Goal: Find specific page/section: Find specific page/section

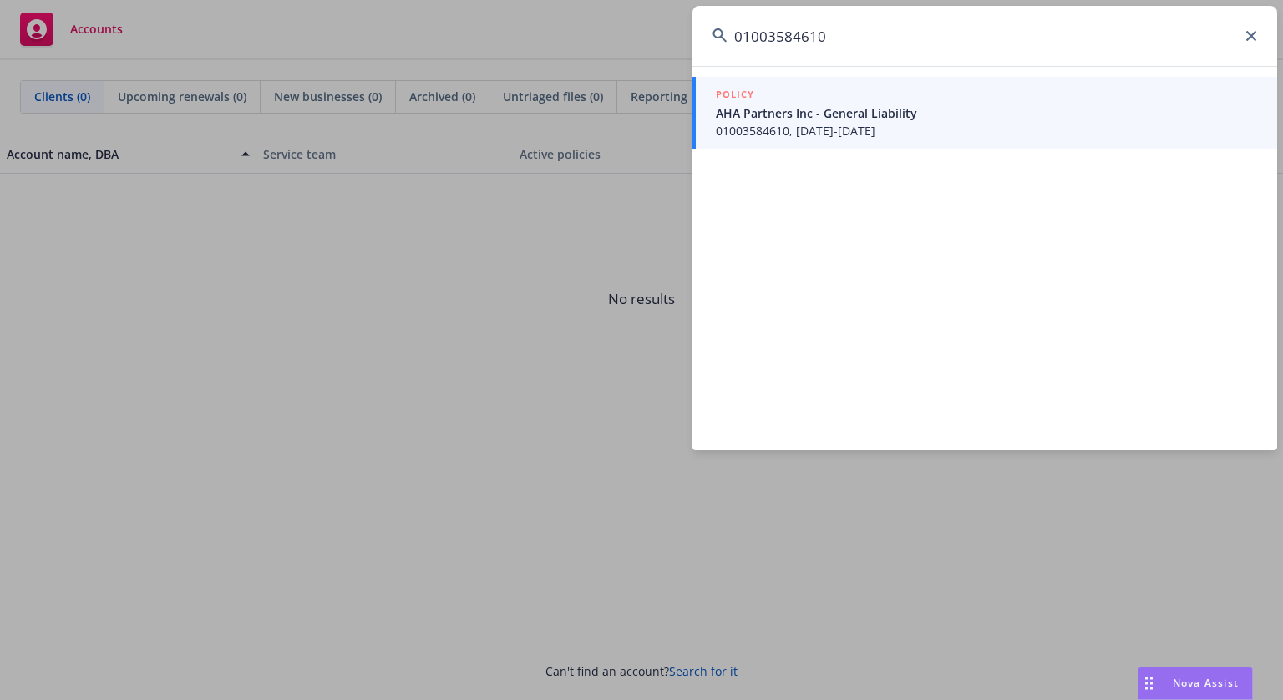
click at [894, 46] on input "01003584610" at bounding box center [985, 36] width 585 height 60
type input "57 UUN BD9693"
click at [878, 111] on span "Magave Tequila Inc.; International Specialty Blenders, LLC - Commercial Package" at bounding box center [986, 113] width 541 height 18
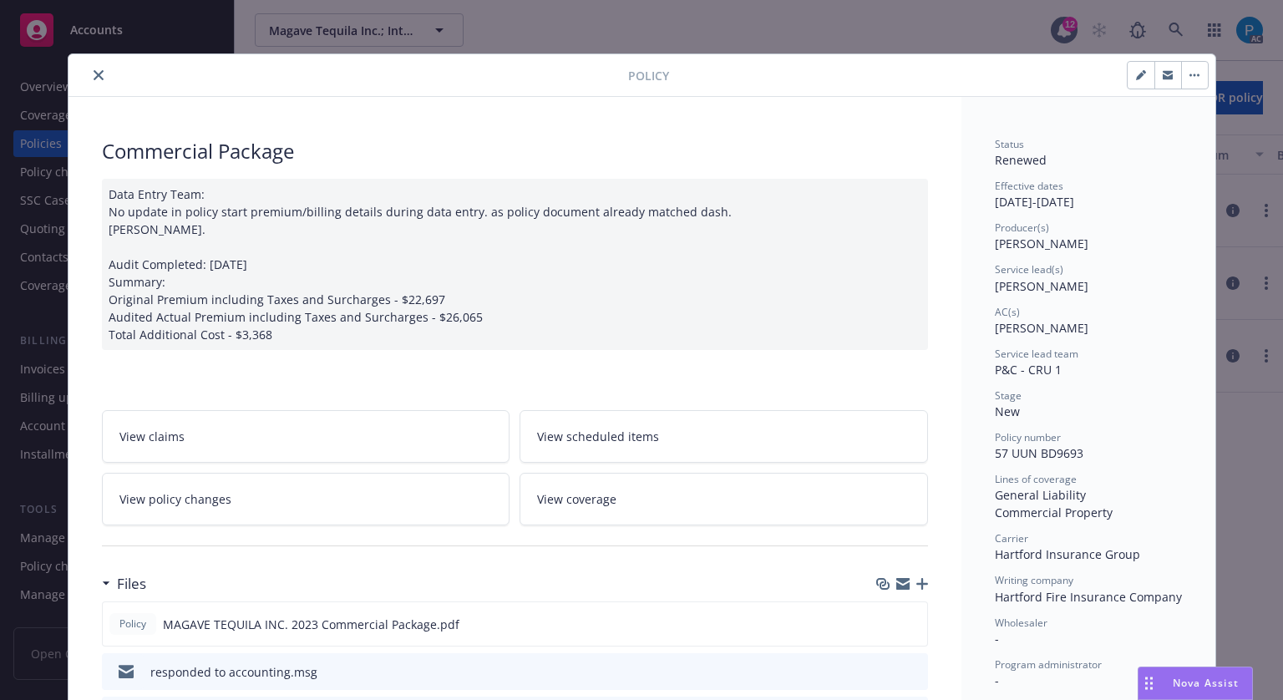
click at [94, 72] on icon "close" at bounding box center [99, 75] width 10 height 10
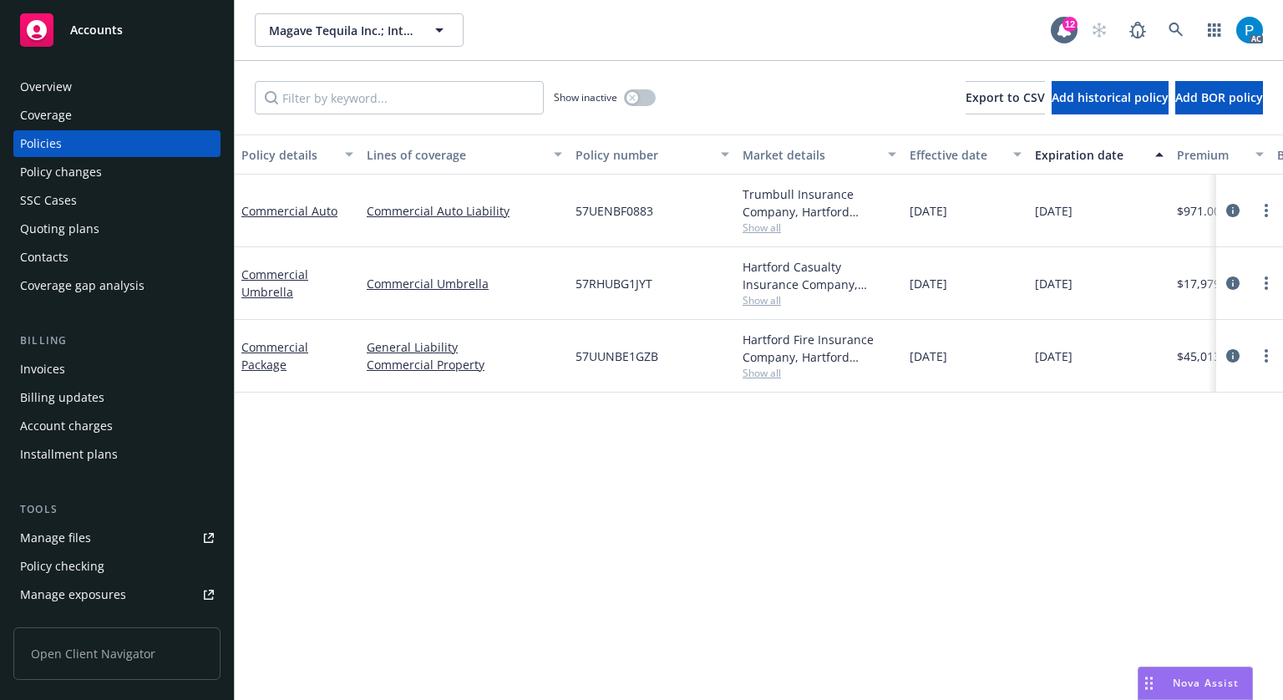
click at [82, 363] on div "Invoices" at bounding box center [117, 369] width 194 height 27
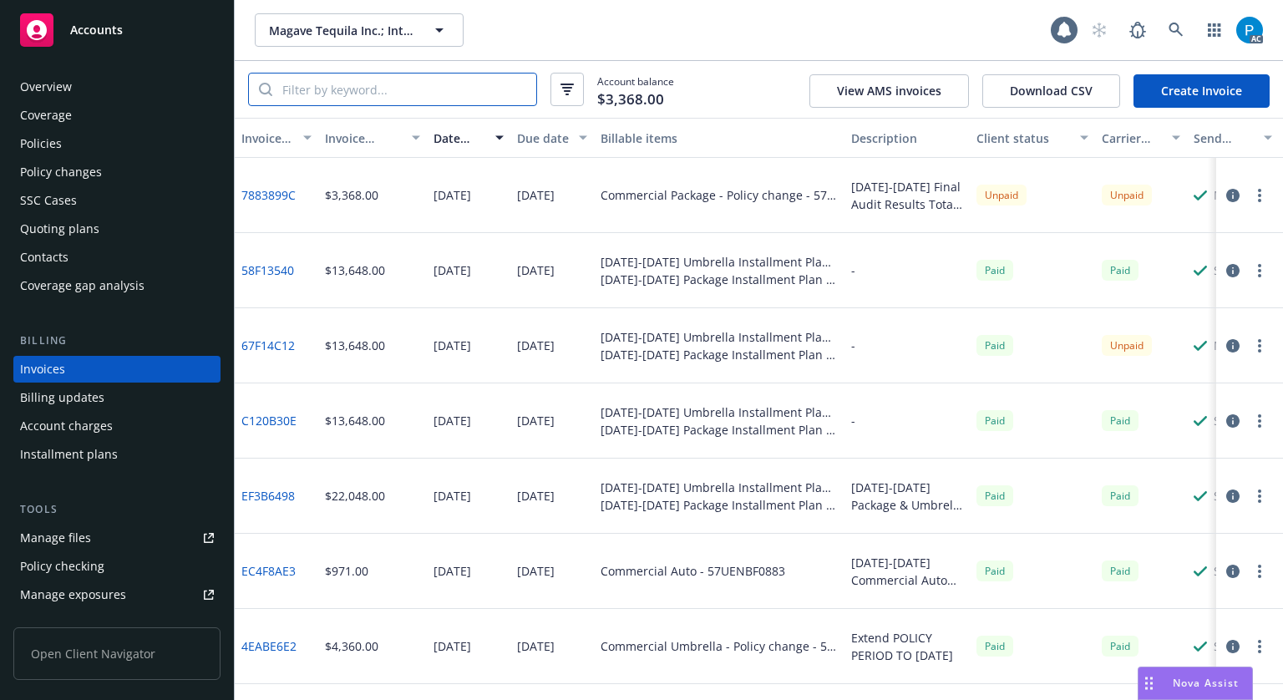
click at [410, 94] on input "search" at bounding box center [404, 90] width 264 height 32
paste input "57 UUN BD9693"
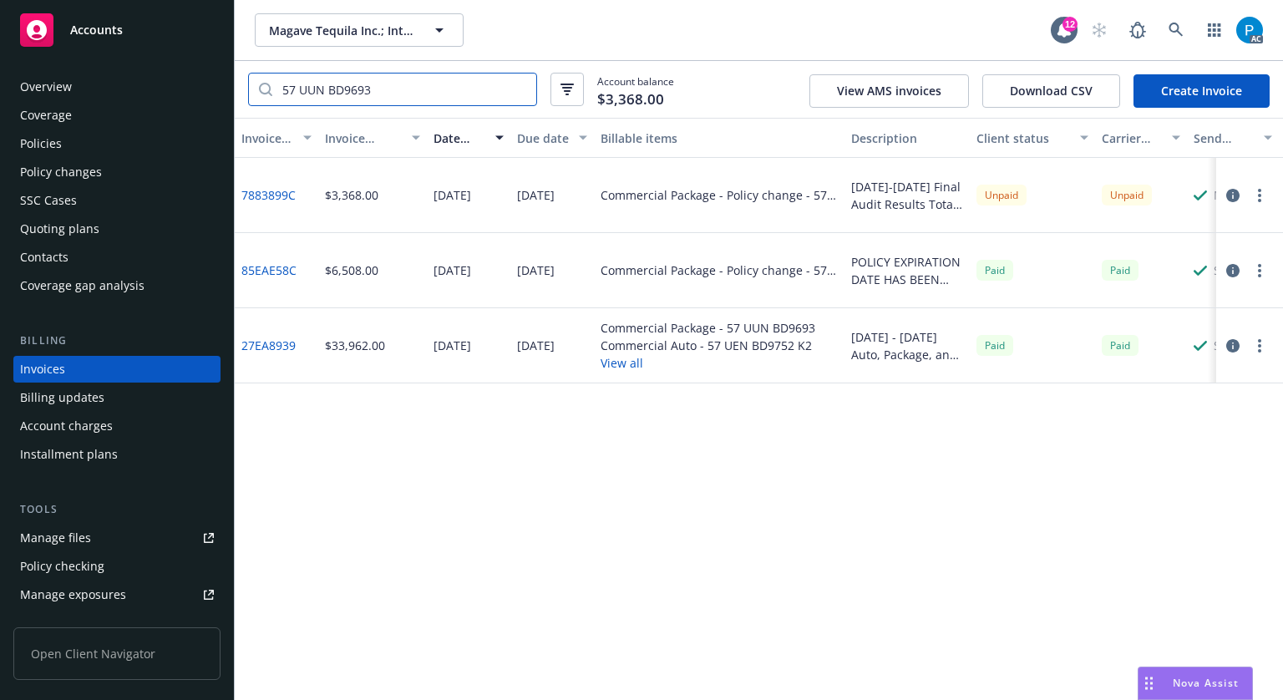
type input "57 UUN BD9693"
